Goal: Transaction & Acquisition: Purchase product/service

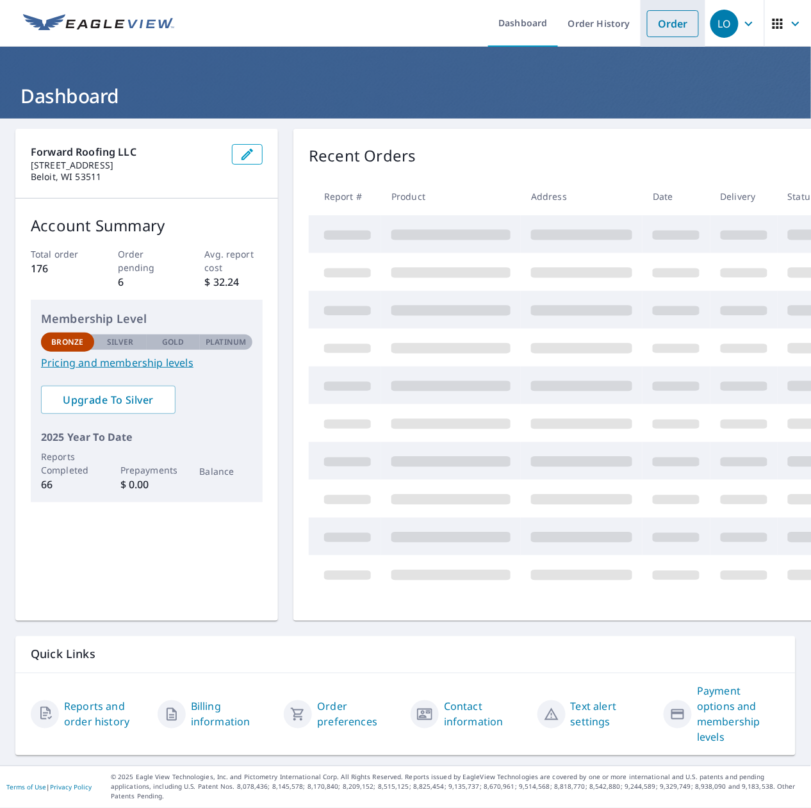
click at [655, 23] on link "Order" at bounding box center [673, 23] width 52 height 27
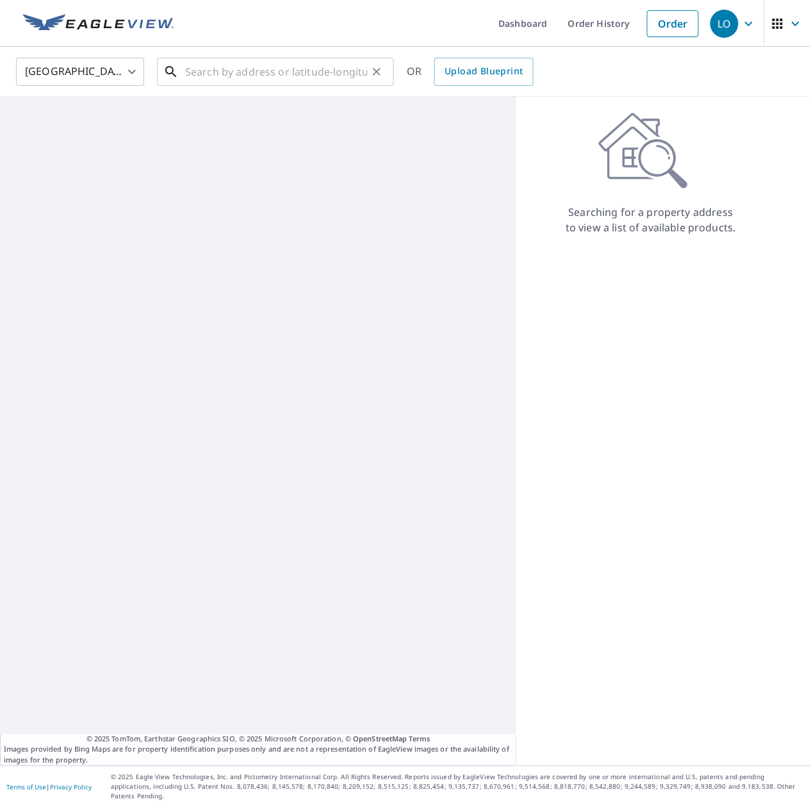
click at [308, 78] on input "text" at bounding box center [276, 72] width 183 height 36
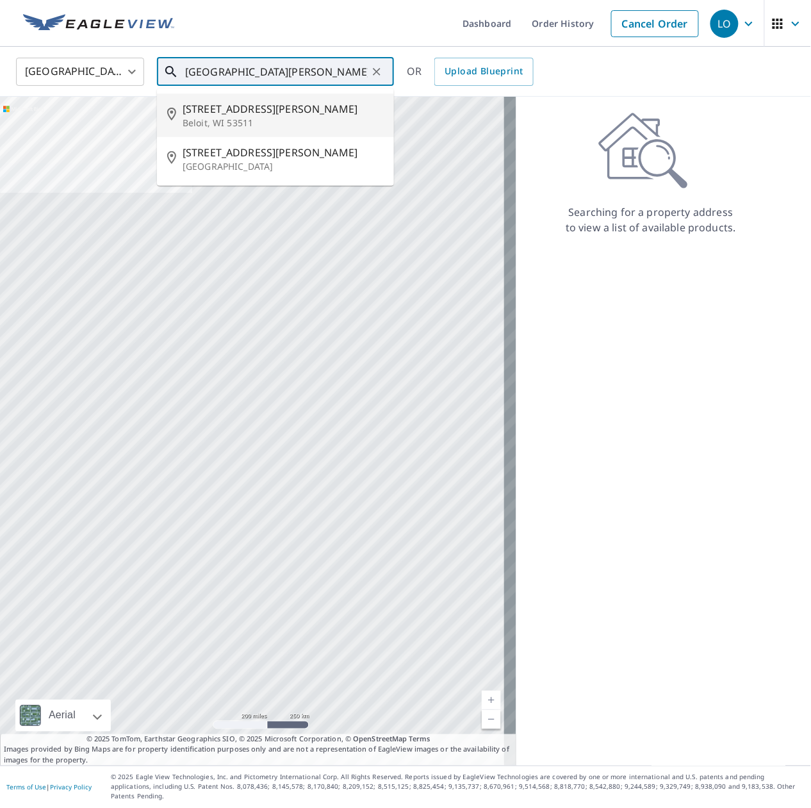
click at [287, 104] on span "[STREET_ADDRESS][PERSON_NAME]" at bounding box center [283, 108] width 201 height 15
type input "[STREET_ADDRESS][PERSON_NAME]"
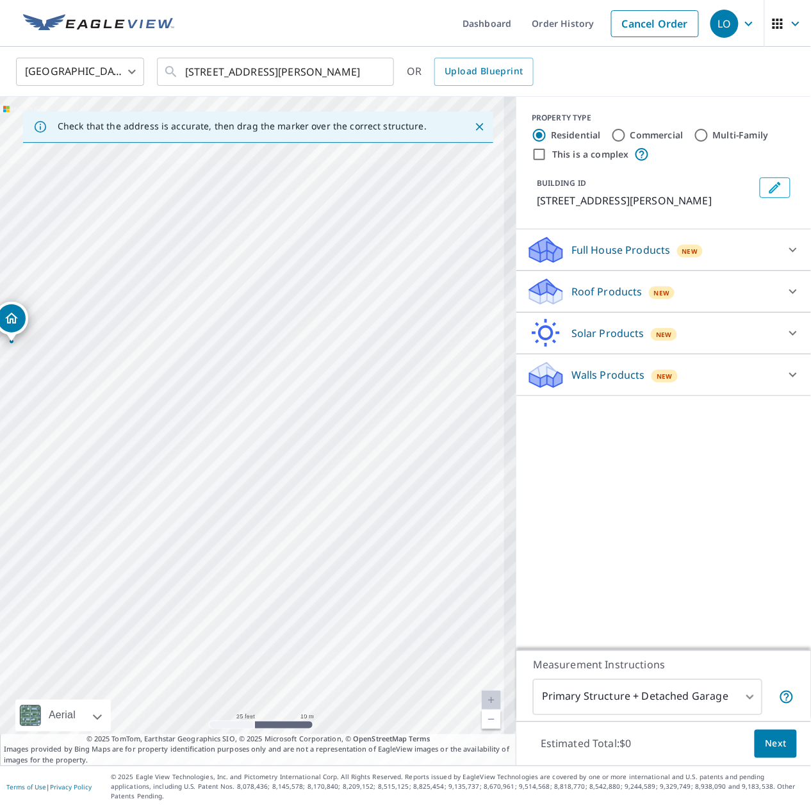
drag, startPoint x: 211, startPoint y: 421, endPoint x: 378, endPoint y: 429, distance: 167.4
click at [383, 429] on div "[STREET_ADDRESS][PERSON_NAME]" at bounding box center [258, 431] width 516 height 669
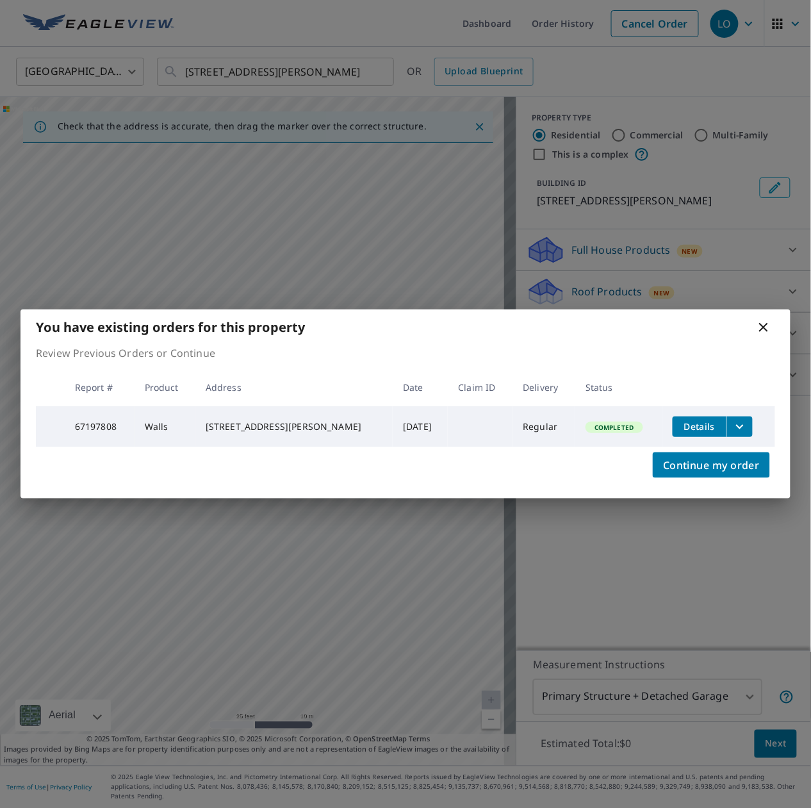
click at [764, 326] on icon at bounding box center [763, 327] width 9 height 9
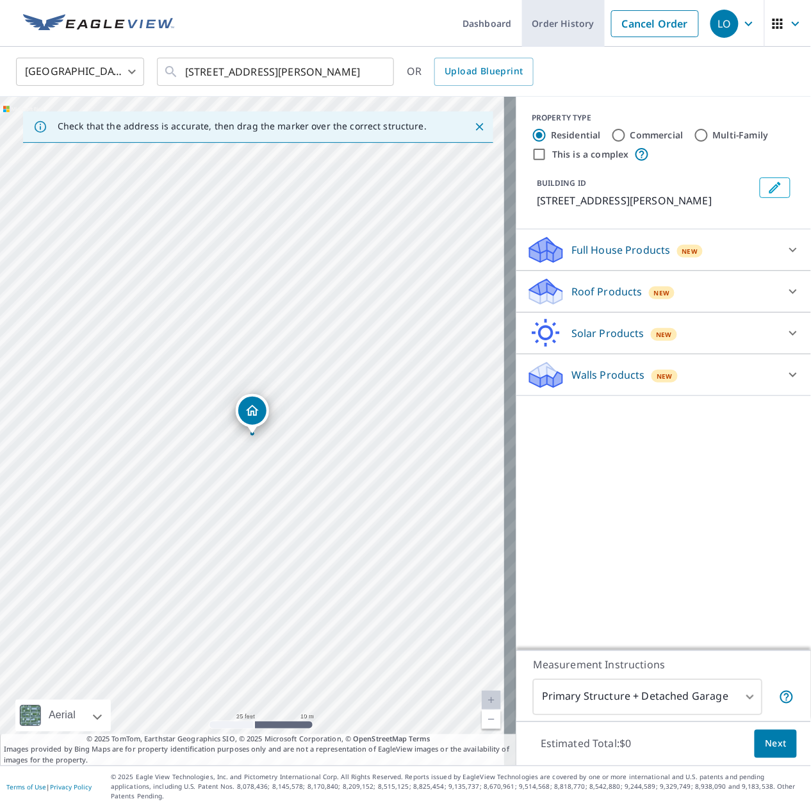
click at [554, 21] on link "Order History" at bounding box center [563, 23] width 83 height 47
